Goal: Transaction & Acquisition: Obtain resource

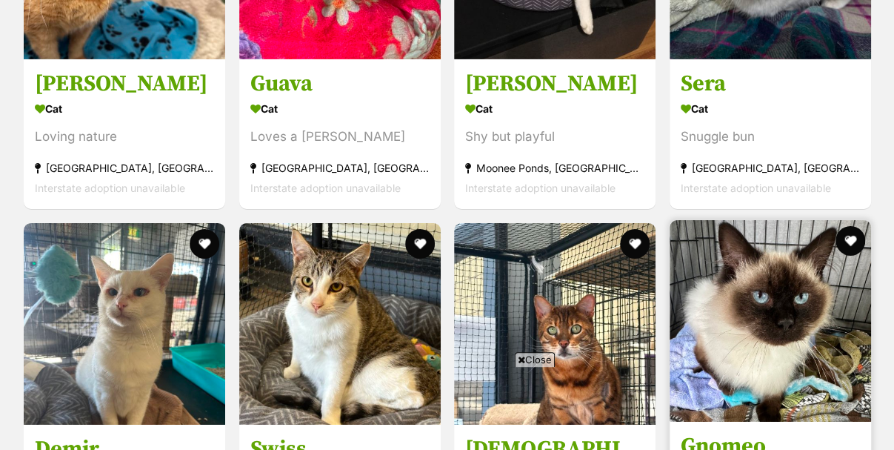
scroll to position [2285, 0]
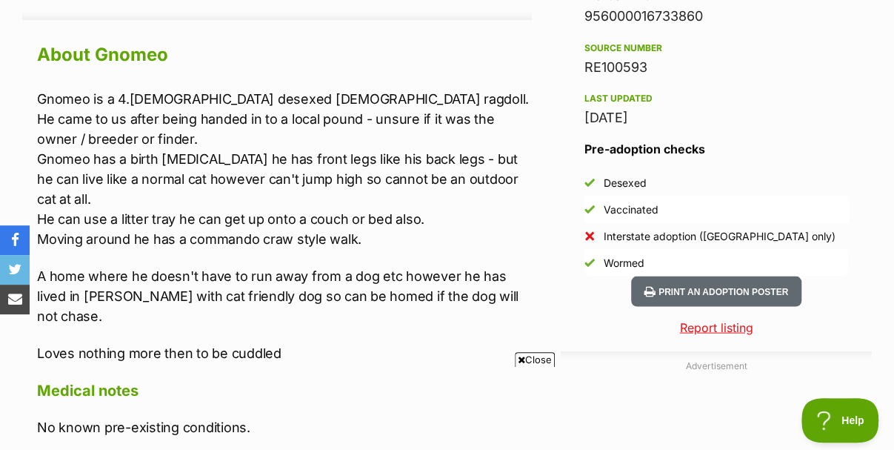
scroll to position [1301, 0]
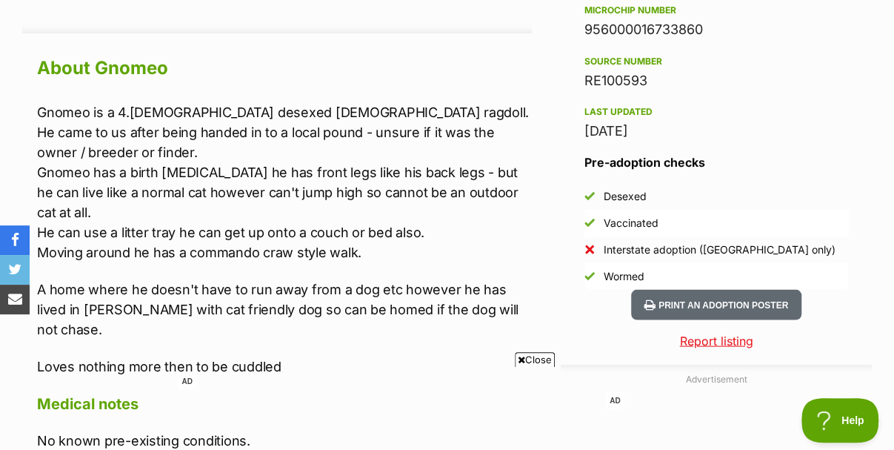
click at [521, 362] on icon at bounding box center [521, 360] width 7 height 10
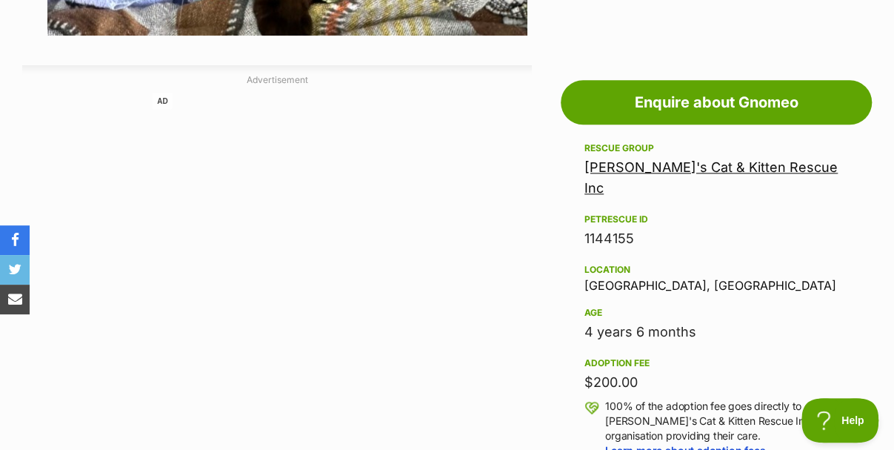
scroll to position [338, 0]
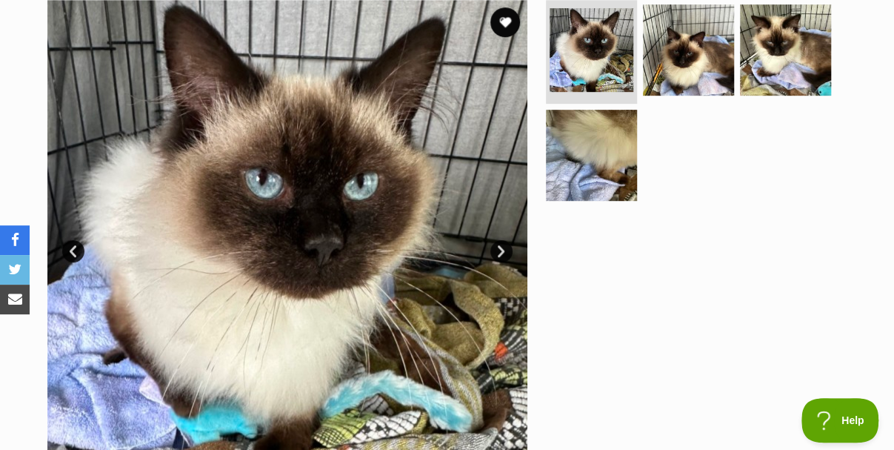
click at [495, 240] on link "Next" at bounding box center [501, 251] width 22 height 22
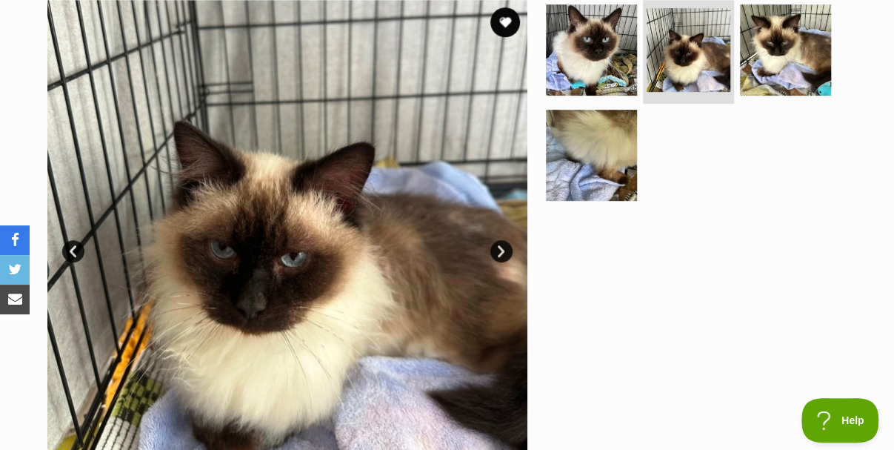
click at [495, 240] on link "Next" at bounding box center [501, 251] width 22 height 22
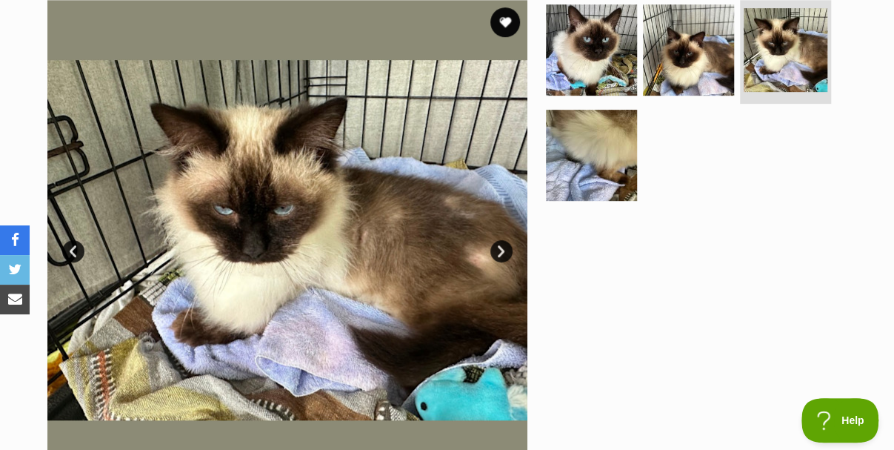
click at [495, 240] on link "Next" at bounding box center [501, 251] width 22 height 22
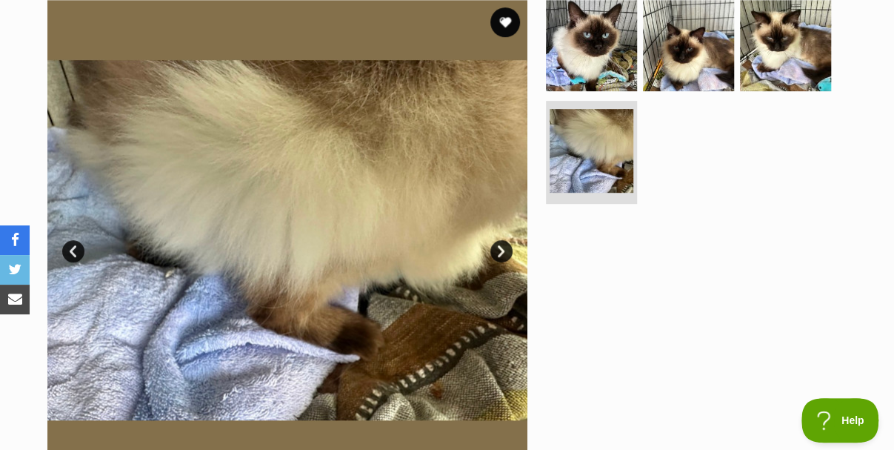
click at [495, 240] on link "Next" at bounding box center [501, 251] width 22 height 22
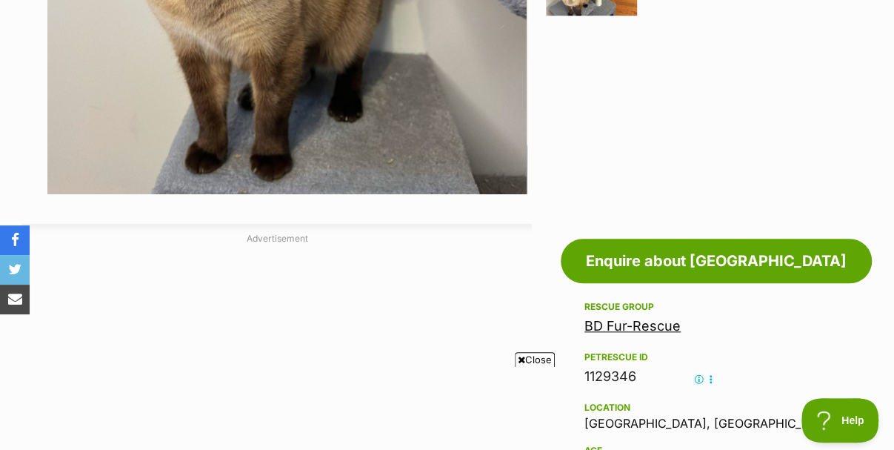
scroll to position [625, 0]
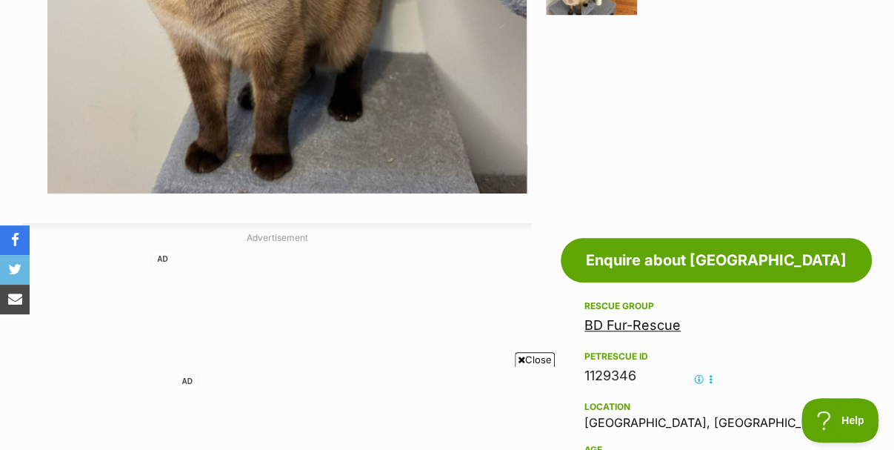
click at [538, 358] on span "Close" at bounding box center [535, 359] width 40 height 15
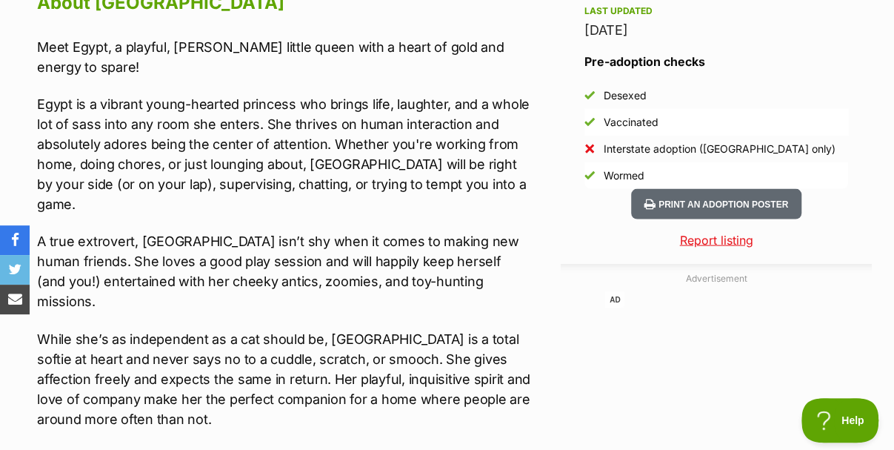
scroll to position [1439, 0]
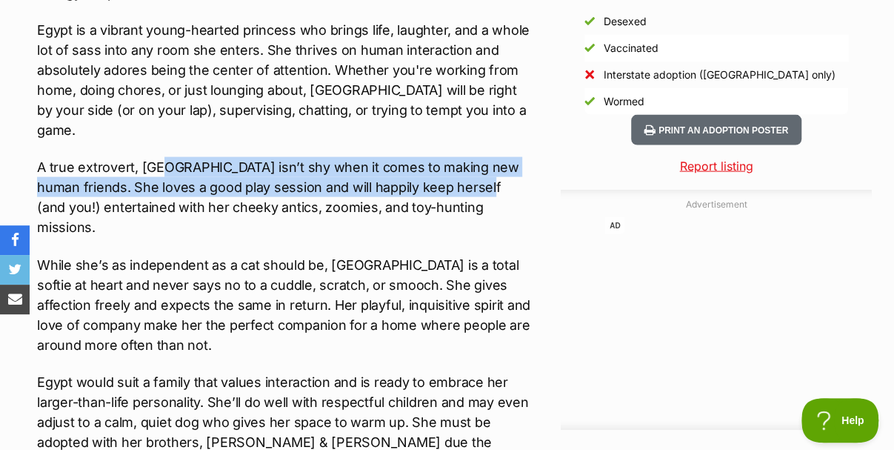
drag, startPoint x: 166, startPoint y: 105, endPoint x: 477, endPoint y: 109, distance: 311.2
click at [477, 157] on p "A true extrovert, Egypt isn’t shy when it comes to making new human friends. Sh…" at bounding box center [284, 197] width 495 height 80
click at [421, 157] on p "A true extrovert, Egypt isn’t shy when it comes to making new human friends. Sh…" at bounding box center [284, 197] width 495 height 80
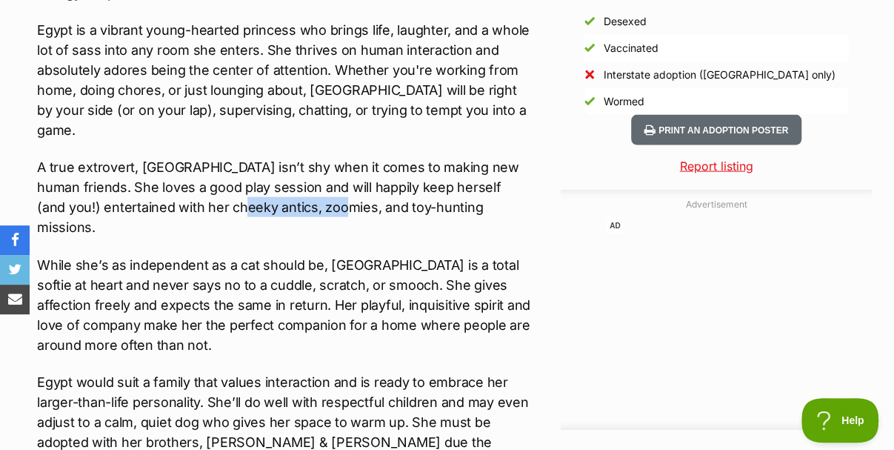
drag, startPoint x: 253, startPoint y: 128, endPoint x: 353, endPoint y: 134, distance: 100.2
click at [353, 157] on p "A true extrovert, Egypt isn’t shy when it comes to making new human friends. Sh…" at bounding box center [284, 197] width 495 height 80
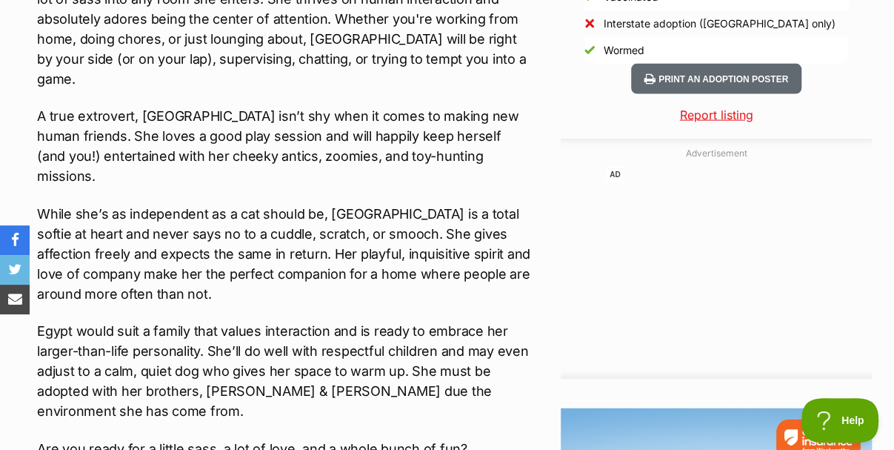
scroll to position [1514, 0]
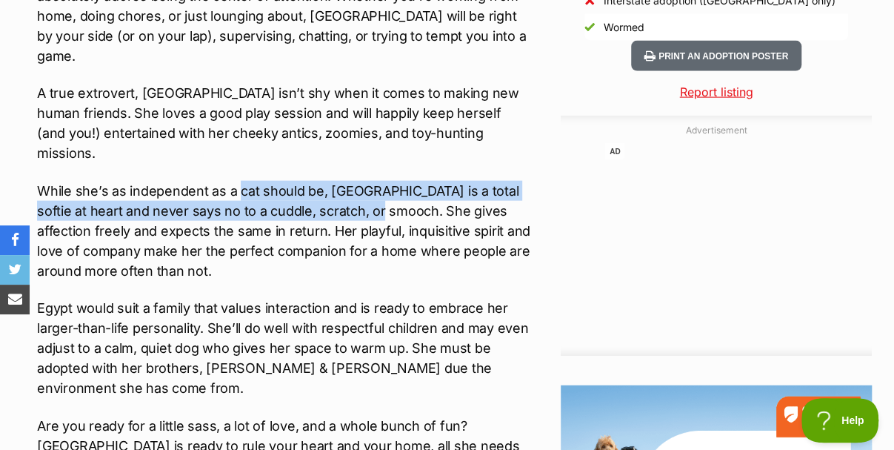
drag, startPoint x: 236, startPoint y: 107, endPoint x: 351, endPoint y: 113, distance: 115.7
click at [351, 181] on p "While she’s as independent as a cat should be, Egypt is a total softie at heart…" at bounding box center [284, 231] width 495 height 100
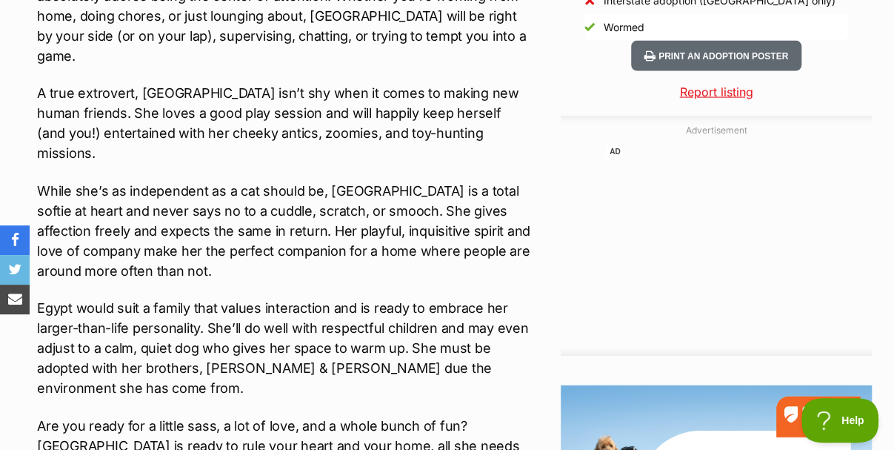
click at [350, 181] on p "While she’s as independent as a cat should be, Egypt is a total softie at heart…" at bounding box center [284, 231] width 495 height 100
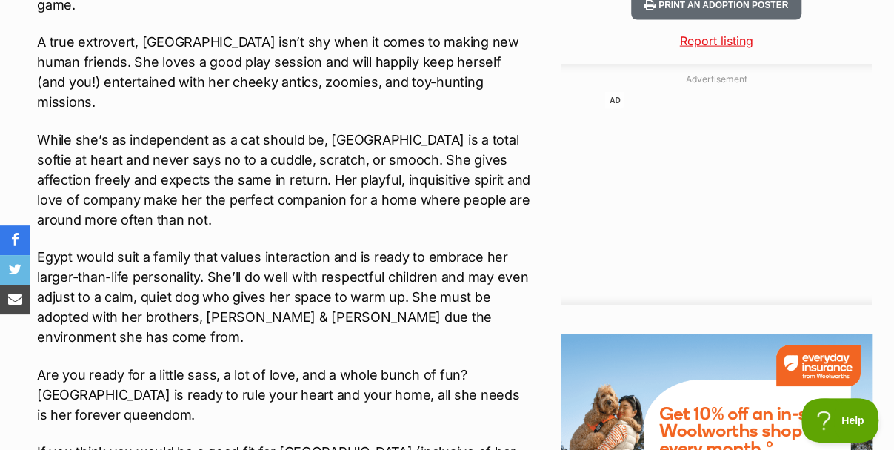
scroll to position [1588, 0]
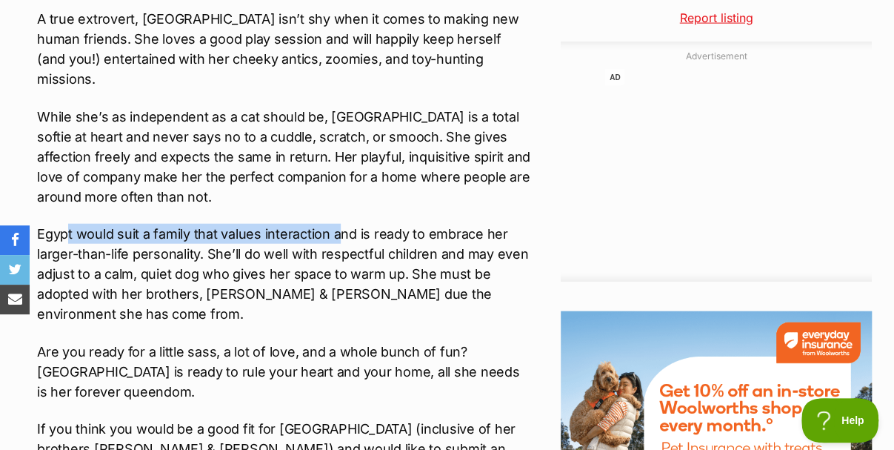
drag, startPoint x: 159, startPoint y: 144, endPoint x: 339, endPoint y: 144, distance: 180.0
click at [339, 224] on p "Egypt would suit a family that values interaction and is ready to embrace her l…" at bounding box center [284, 274] width 495 height 100
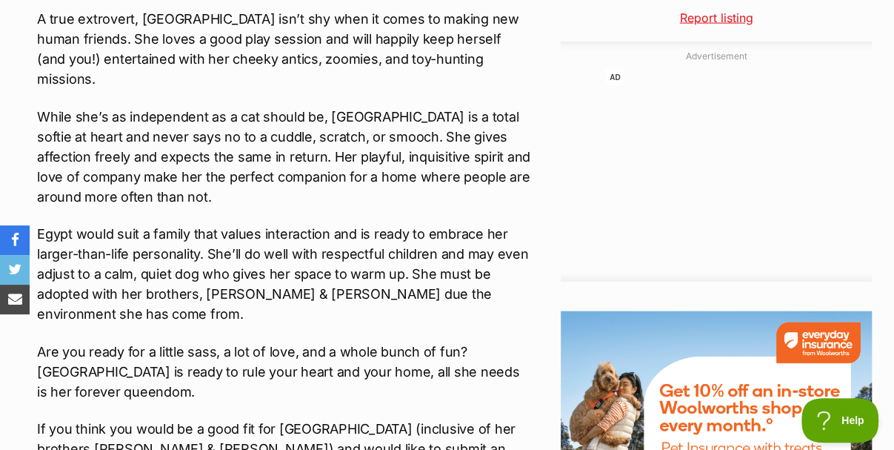
click at [422, 224] on p "Egypt would suit a family that values interaction and is ready to embrace her l…" at bounding box center [284, 274] width 495 height 100
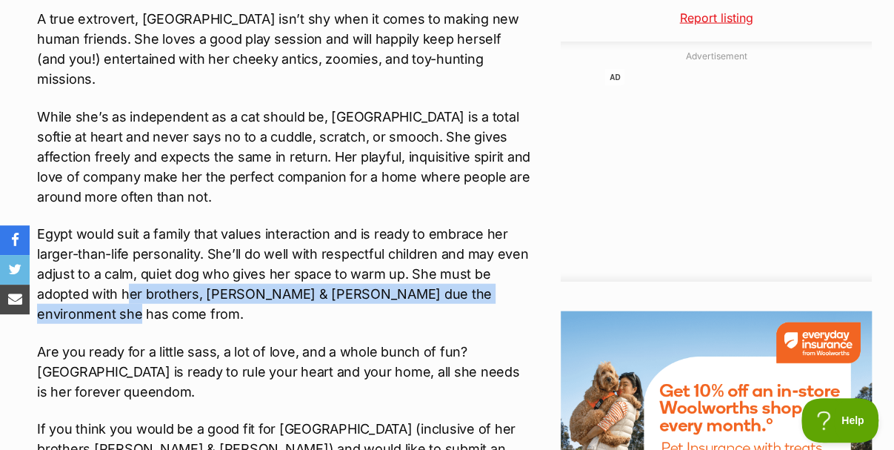
drag, startPoint x: 137, startPoint y: 207, endPoint x: 367, endPoint y: 210, distance: 230.4
click at [366, 224] on p "Egypt would suit a family that values interaction and is ready to embrace her l…" at bounding box center [284, 274] width 495 height 100
click at [367, 224] on p "Egypt would suit a family that values interaction and is ready to embrace her l…" at bounding box center [284, 274] width 495 height 100
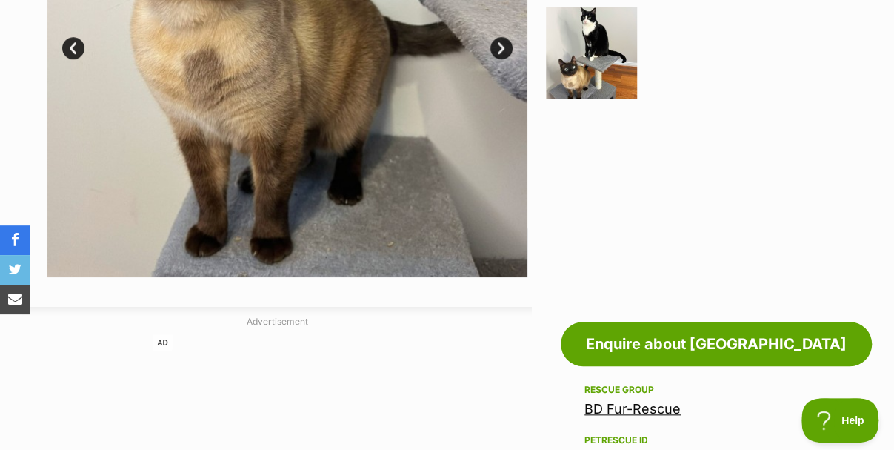
scroll to position [254, 0]
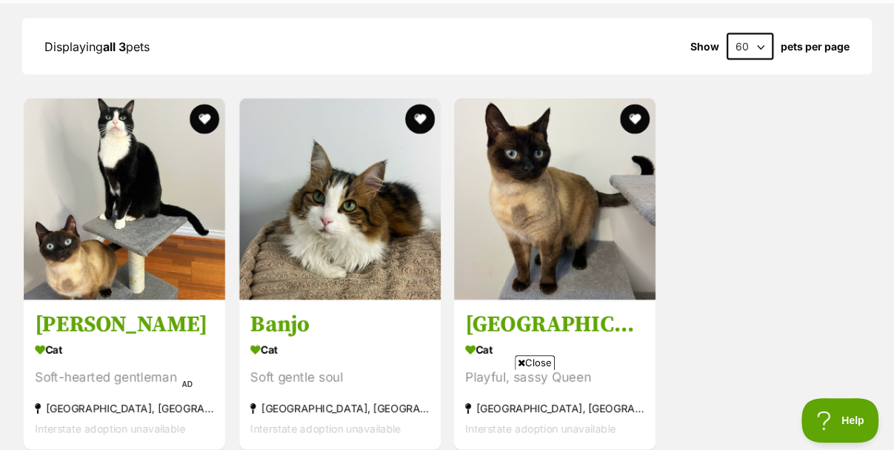
scroll to position [1408, 0]
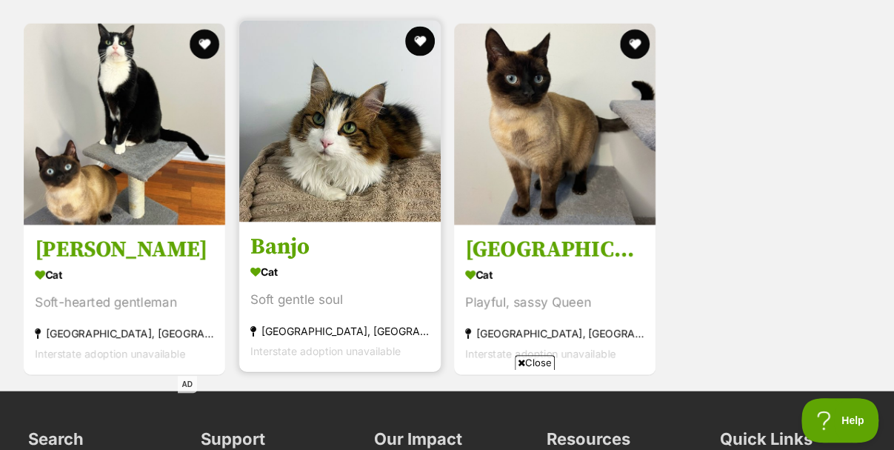
click at [295, 233] on h3 "Banjo" at bounding box center [339, 247] width 179 height 28
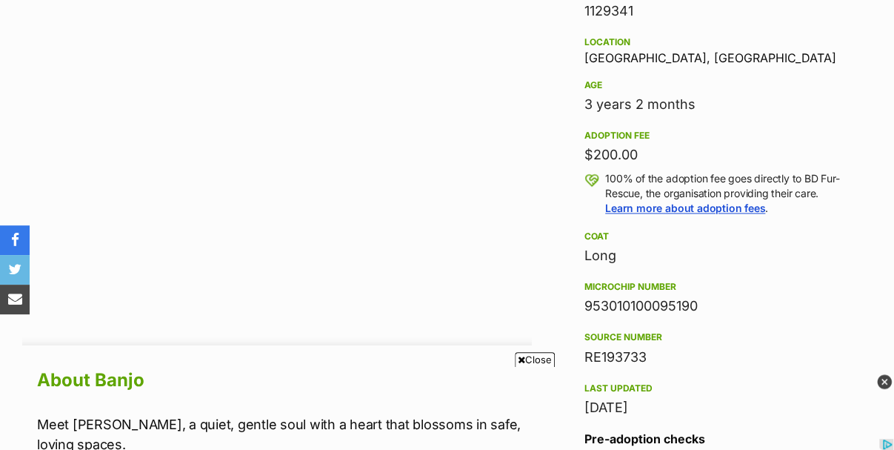
scroll to position [1259, 0]
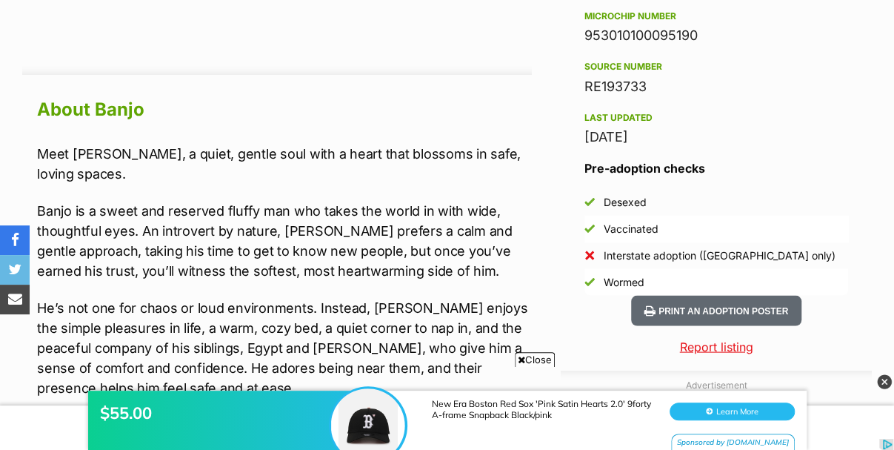
click at [533, 358] on span "Close" at bounding box center [535, 359] width 40 height 15
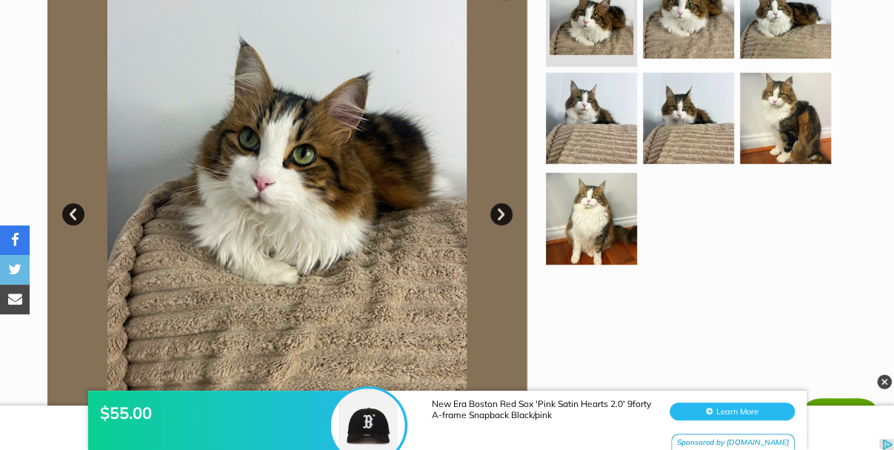
scroll to position [296, 0]
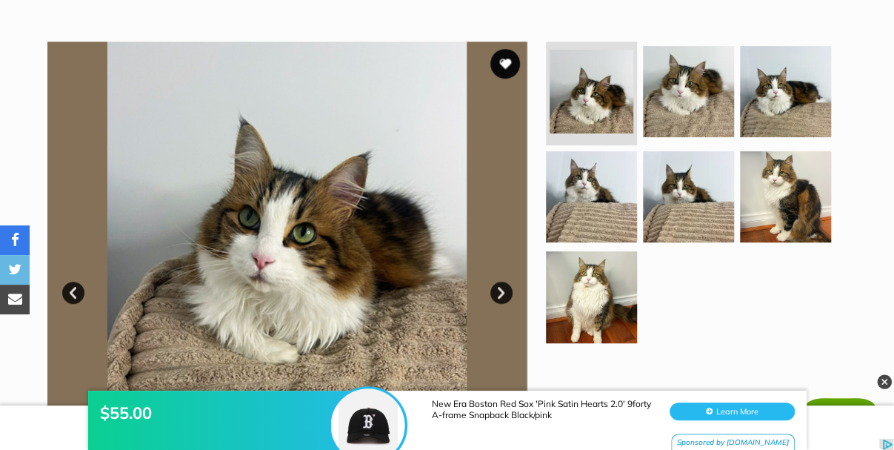
click at [501, 282] on link "Next" at bounding box center [501, 293] width 22 height 22
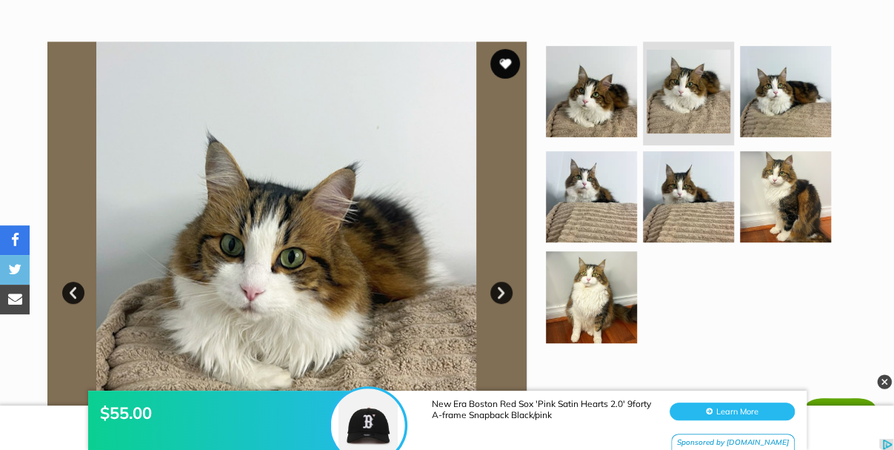
click at [501, 282] on link "Next" at bounding box center [501, 293] width 22 height 22
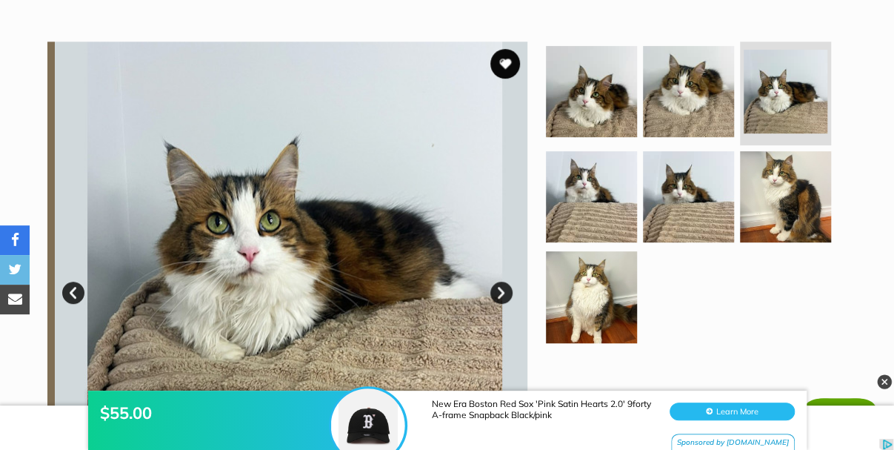
click at [501, 282] on link "Next" at bounding box center [501, 293] width 22 height 22
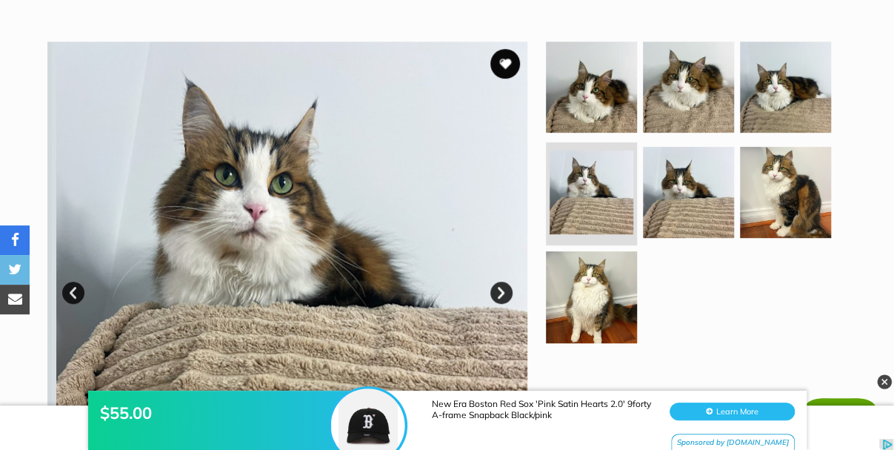
click at [501, 282] on link "Next" at bounding box center [501, 293] width 22 height 22
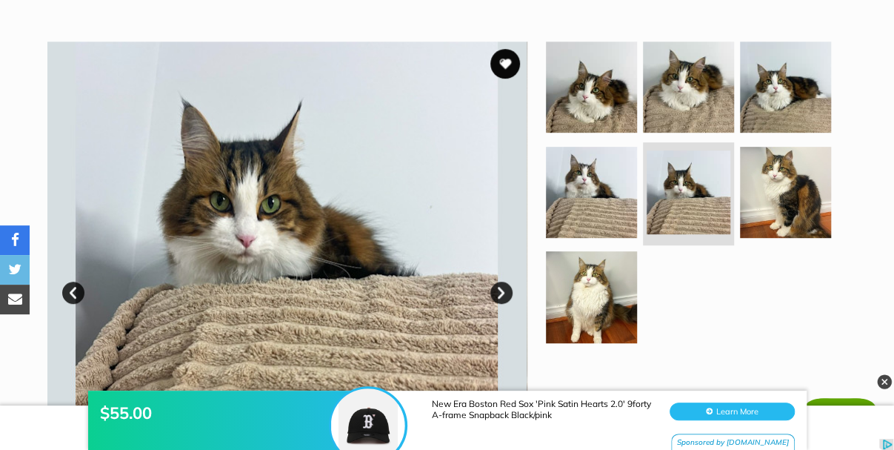
click at [501, 282] on link "Next" at bounding box center [501, 293] width 22 height 22
